Goal: Transaction & Acquisition: Book appointment/travel/reservation

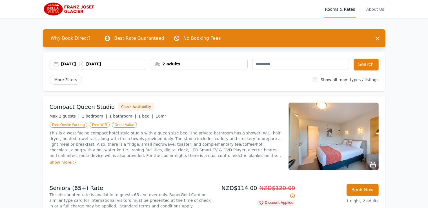
click at [123, 64] on div "[DATE] [DATE]" at bounding box center [103, 64] width 85 height 6
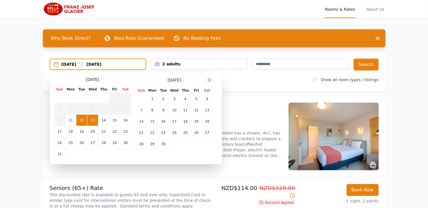
click at [209, 80] on icon at bounding box center [209, 80] width 5 height 5
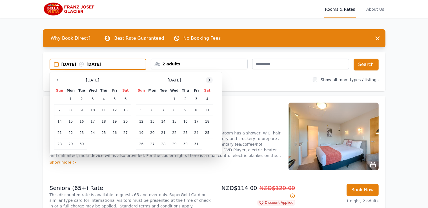
click at [209, 80] on icon at bounding box center [209, 80] width 5 height 5
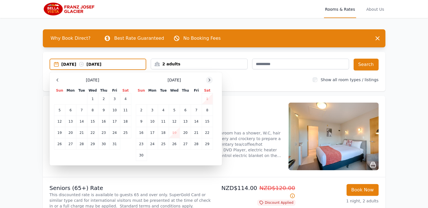
click at [209, 80] on icon at bounding box center [209, 80] width 5 height 5
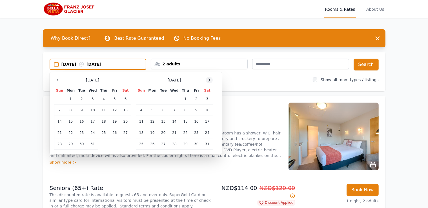
click at [209, 80] on icon at bounding box center [209, 80] width 5 height 5
click at [174, 131] on td "25" at bounding box center [174, 132] width 11 height 11
click at [197, 132] on td "27" at bounding box center [196, 132] width 11 height 11
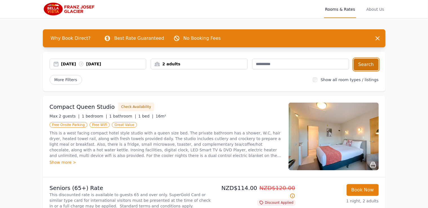
click at [366, 64] on button "Search" at bounding box center [366, 65] width 25 height 12
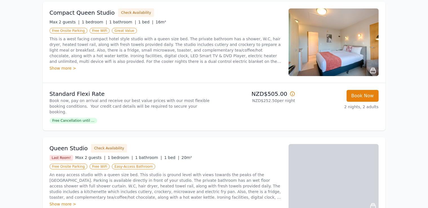
scroll to position [85, 0]
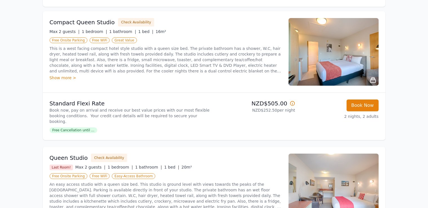
click at [351, 66] on img at bounding box center [334, 52] width 90 height 68
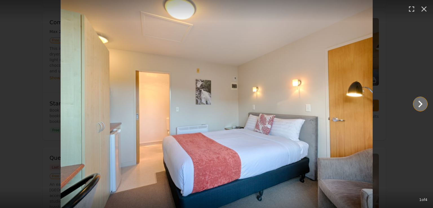
click at [418, 104] on icon "Show slide 2 of 4" at bounding box center [420, 104] width 14 height 14
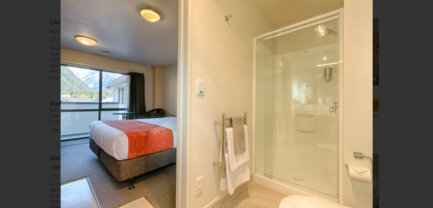
click at [417, 104] on icon "Show slide 3 of 4" at bounding box center [420, 104] width 14 height 14
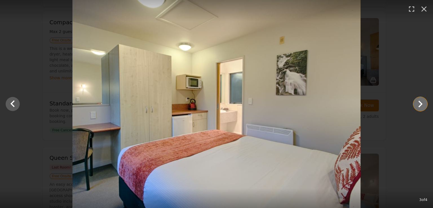
click at [417, 104] on icon "Show slide 4 of 4" at bounding box center [420, 104] width 14 height 14
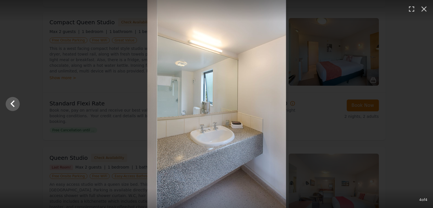
click at [417, 104] on div at bounding box center [216, 104] width 433 height 208
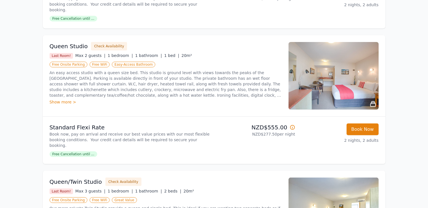
scroll to position [197, 0]
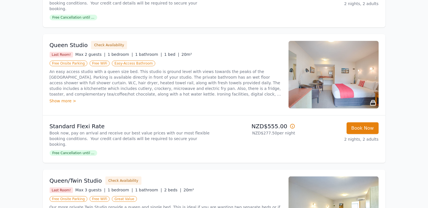
click at [359, 91] on img at bounding box center [334, 75] width 90 height 68
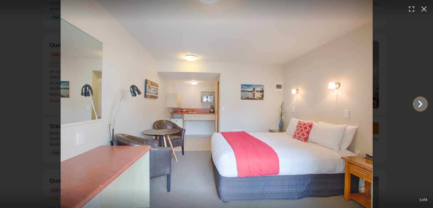
click at [422, 103] on icon "Show slide 2 of 4" at bounding box center [420, 104] width 14 height 14
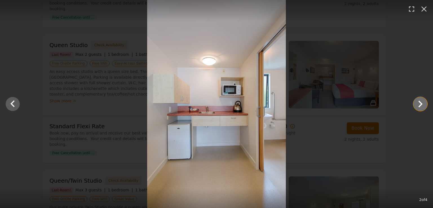
click at [422, 103] on icon "Show slide 3 of 4" at bounding box center [420, 104] width 14 height 14
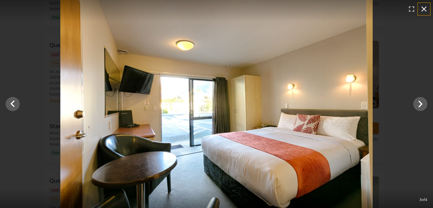
click at [424, 10] on icon "button" at bounding box center [423, 8] width 5 height 5
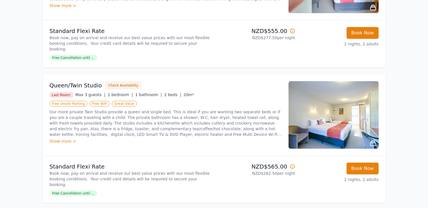
scroll to position [310, 0]
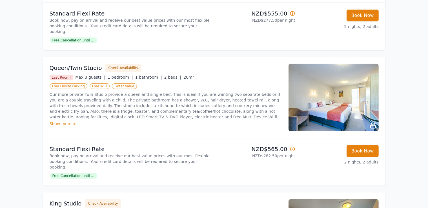
click at [334, 104] on img at bounding box center [334, 98] width 90 height 68
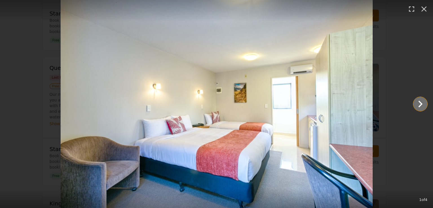
click at [425, 103] on icon "Show slide 2 of 4" at bounding box center [420, 104] width 14 height 14
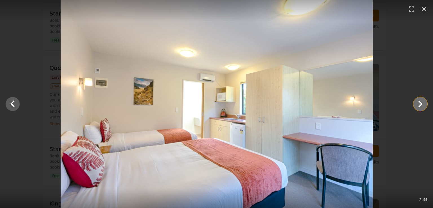
click at [422, 103] on icon "Show slide 3 of 4" at bounding box center [420, 104] width 14 height 14
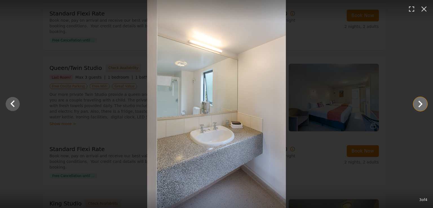
click at [422, 103] on icon "Show slide 4 of 4" at bounding box center [420, 104] width 14 height 14
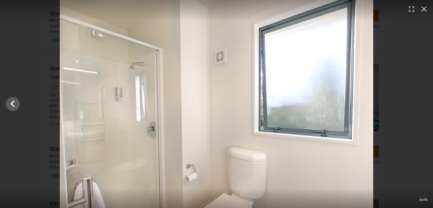
click at [422, 103] on div at bounding box center [216, 104] width 433 height 208
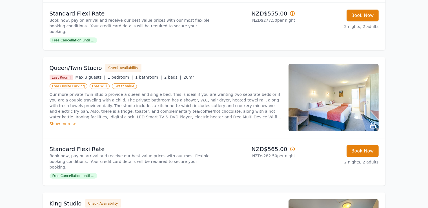
click at [63, 121] on div "Show more >" at bounding box center [166, 124] width 232 height 6
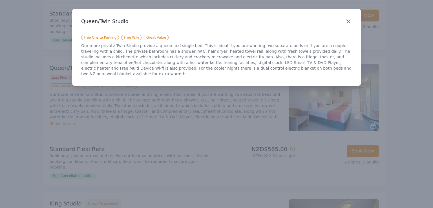
click at [347, 21] on icon "button" at bounding box center [348, 21] width 7 height 7
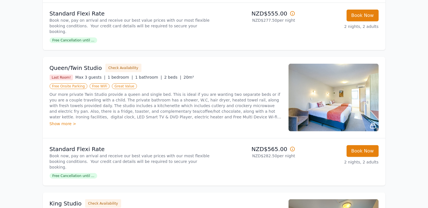
click at [78, 173] on span "Free Cancellation until ..." at bounding box center [74, 176] width 48 height 6
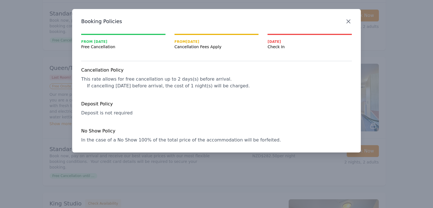
click at [350, 23] on icon "button" at bounding box center [348, 21] width 3 height 3
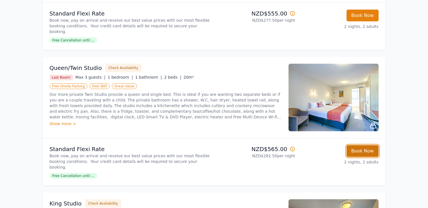
click at [363, 145] on button "Book Now" at bounding box center [363, 151] width 32 height 12
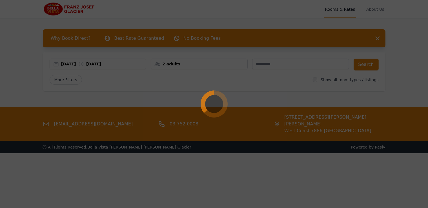
select select "**"
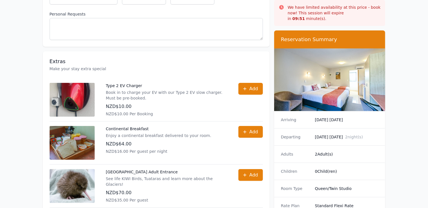
scroll to position [197, 0]
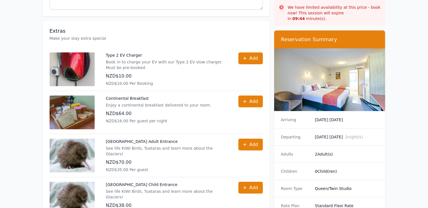
click at [63, 104] on img at bounding box center [72, 113] width 45 height 34
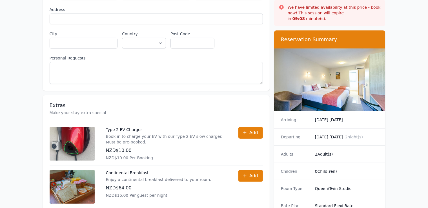
scroll to position [141, 0]
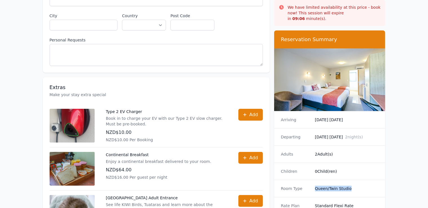
drag, startPoint x: 315, startPoint y: 183, endPoint x: 351, endPoint y: 181, distance: 35.3
click at [351, 186] on dd "Queen/Twin Studio" at bounding box center [347, 189] width 64 height 6
copy dd "Queen/Twin Studio"
